Goal: Find specific page/section: Find specific page/section

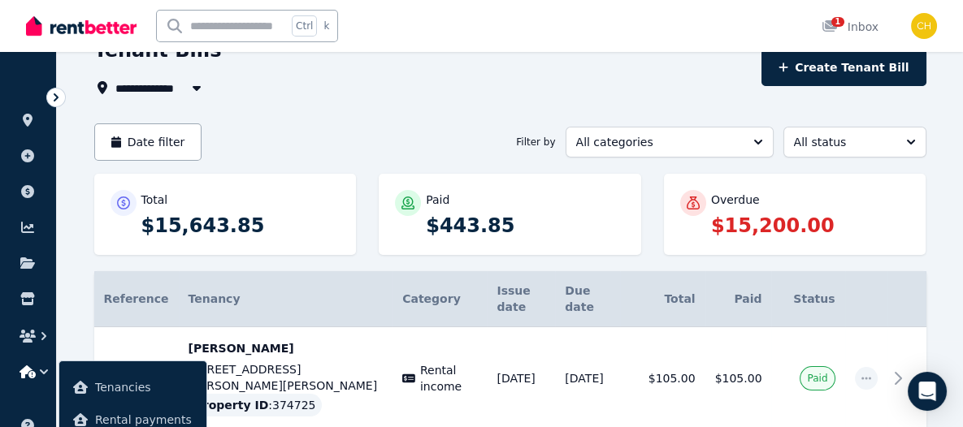
scroll to position [82, 0]
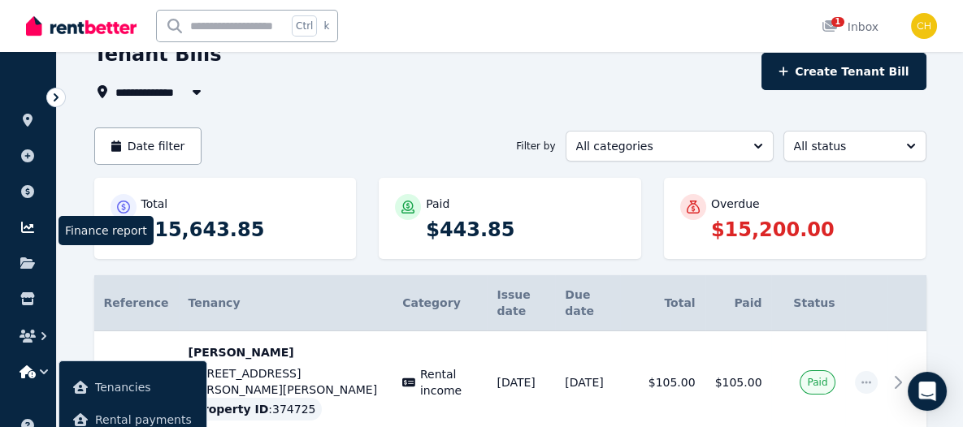
click at [26, 223] on icon at bounding box center [28, 227] width 16 height 13
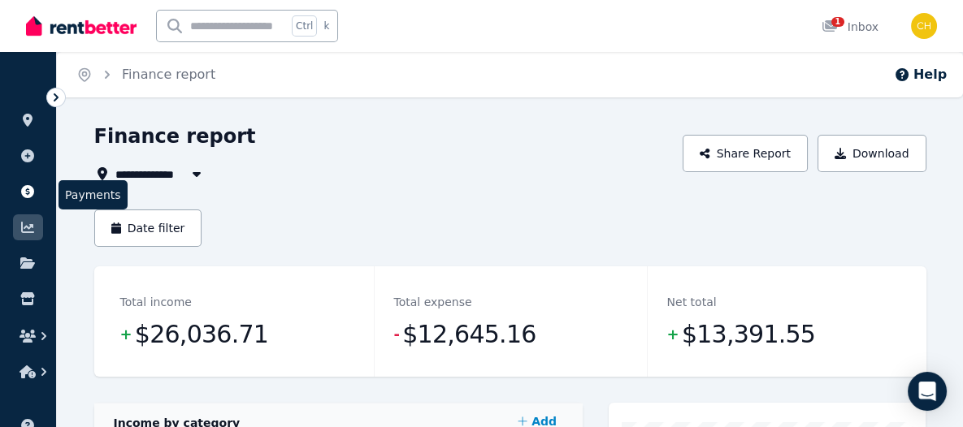
click at [27, 190] on icon at bounding box center [28, 191] width 16 height 13
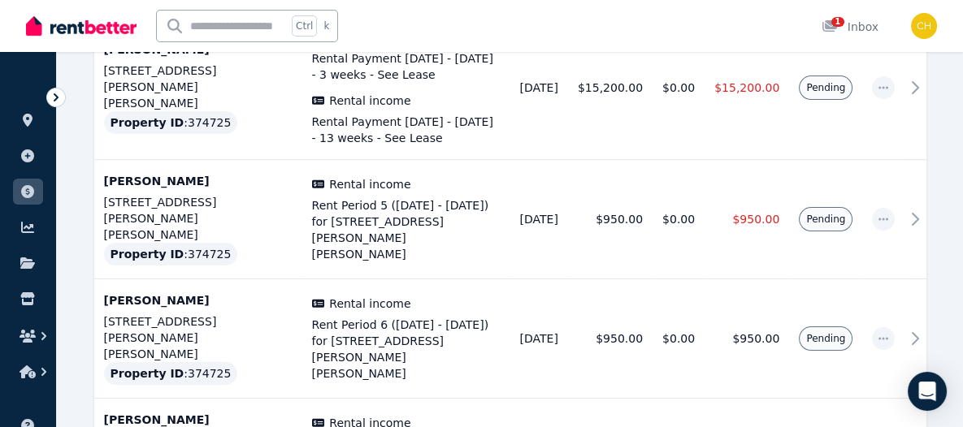
scroll to position [403, 0]
